Goal: Transaction & Acquisition: Purchase product/service

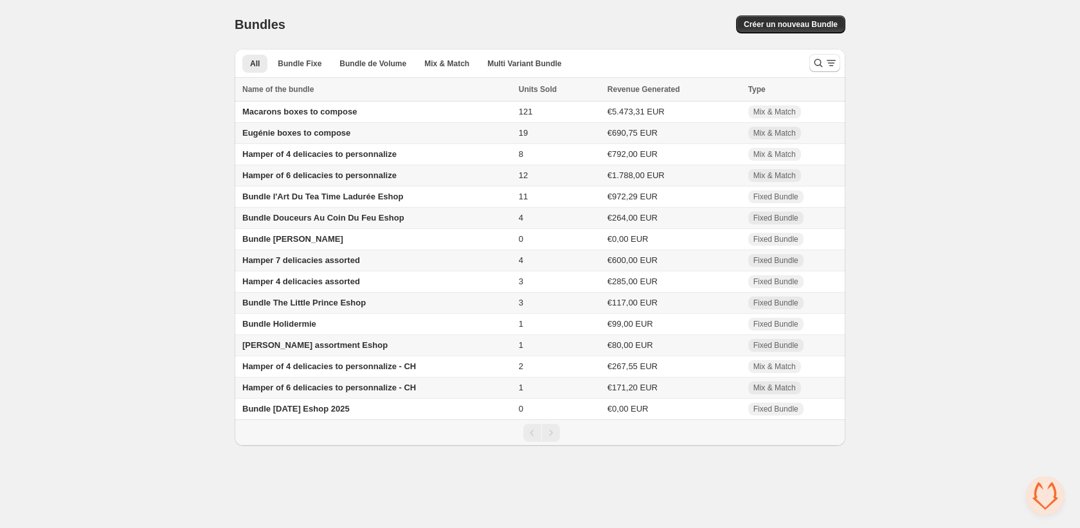
click at [293, 392] on span "Hamper of 6 delicacies to personnalize - CH" at bounding box center [329, 388] width 174 height 10
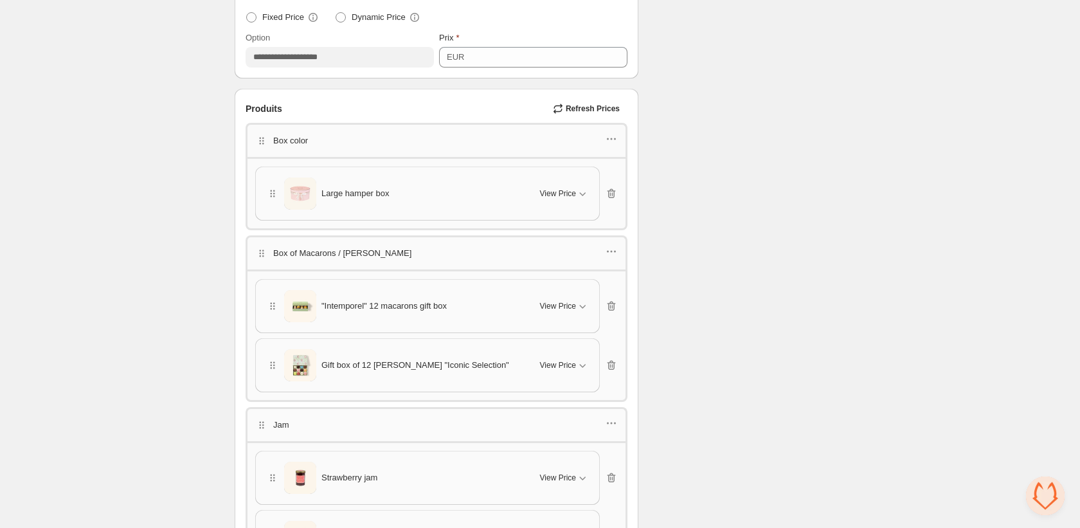
scroll to position [467, 0]
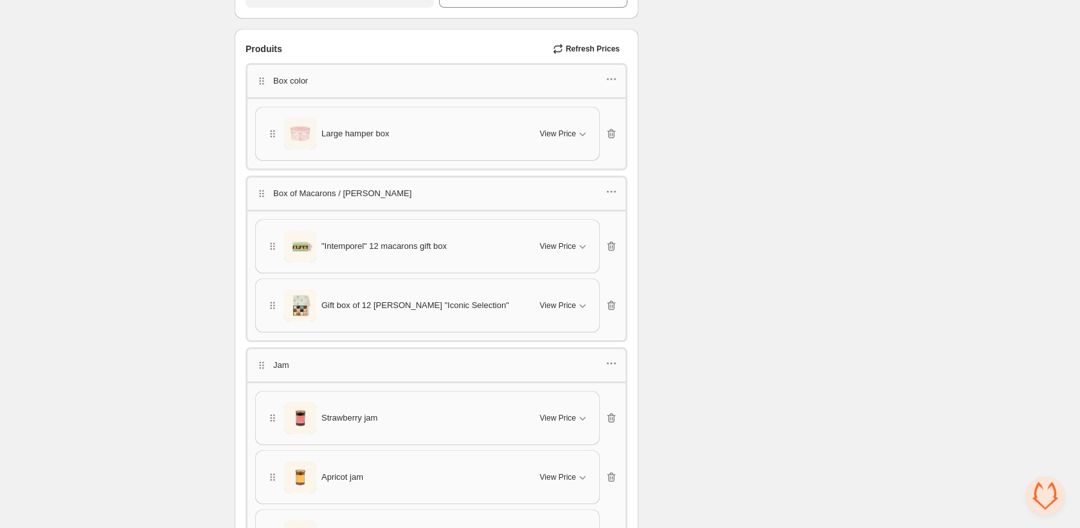
click at [561, 122] on div "Large hamper box View Price" at bounding box center [427, 134] width 323 height 32
click at [561, 129] on span "View Price" at bounding box center [558, 134] width 36 height 10
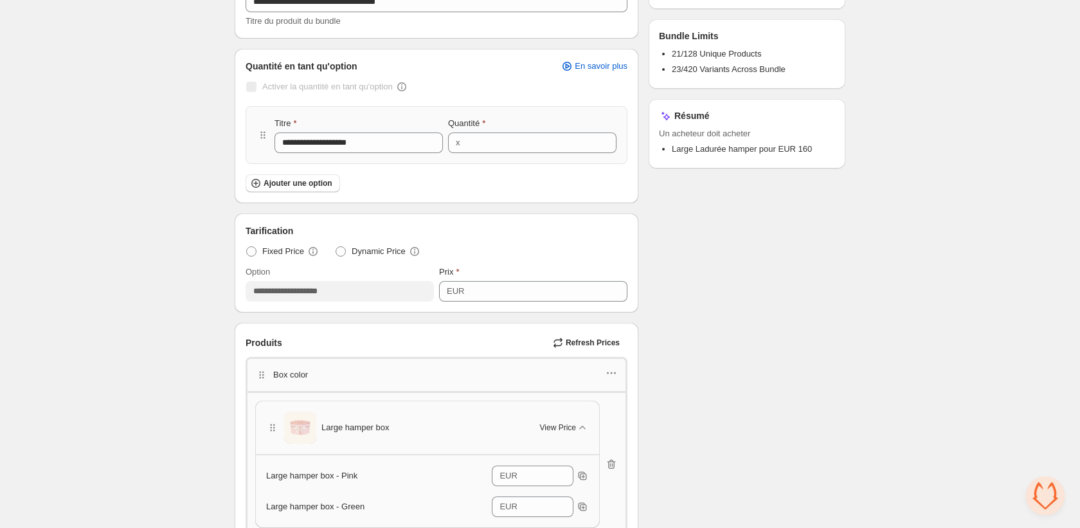
scroll to position [0, 0]
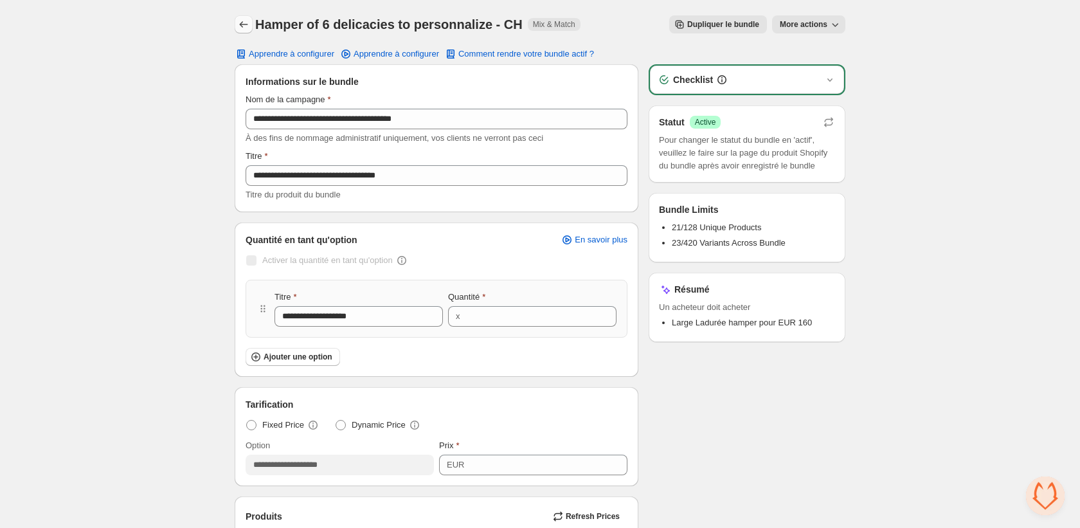
click at [242, 25] on icon "Back" at bounding box center [243, 24] width 13 height 13
